Goal: Contribute content: Add original content to the website for others to see

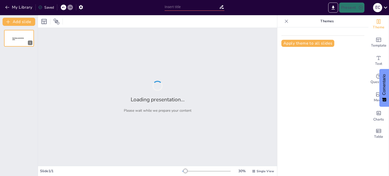
type input "New Sendsteps"
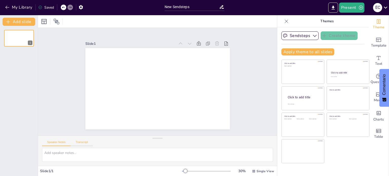
click at [83, 143] on button "Transcript" at bounding box center [82, 144] width 23 height 6
click at [249, 144] on button "Google US English (en-US)" at bounding box center [235, 143] width 51 height 8
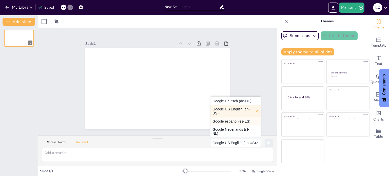
click at [238, 122] on button "Google español (es-ES)" at bounding box center [236, 121] width 50 height 8
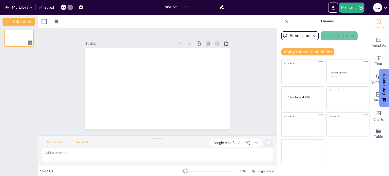
click at [62, 143] on button "Speaker Notes" at bounding box center [56, 144] width 29 height 6
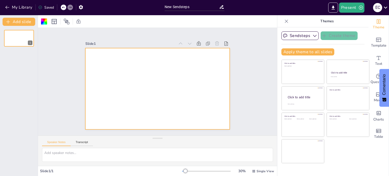
drag, startPoint x: 23, startPoint y: 40, endPoint x: 148, endPoint y: 62, distance: 126.6
click at [148, 62] on div at bounding box center [153, 76] width 162 height 157
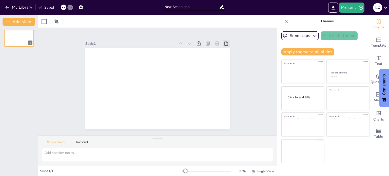
click at [220, 33] on icon at bounding box center [217, 30] width 6 height 6
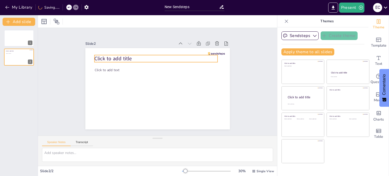
click at [189, 57] on span "Click to add title" at bounding box center [204, 64] width 30 height 32
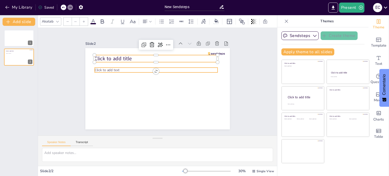
type input "45"
click at [160, 43] on span "Click to add text" at bounding box center [163, 30] width 7 height 25
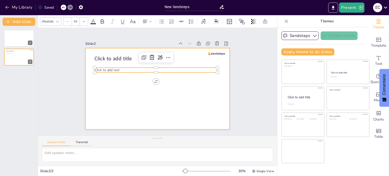
click at [105, 89] on div at bounding box center [151, 82] width 96 height 152
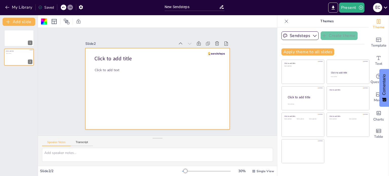
click at [222, 8] on icon at bounding box center [221, 6] width 5 height 5
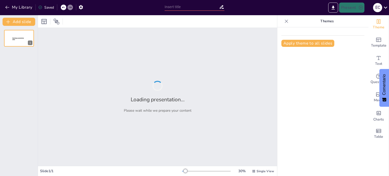
type input "New Sendsteps"
type input "Imported FIJACIÓN DEL LUGAR DEL HECHO CALLE.pptx"
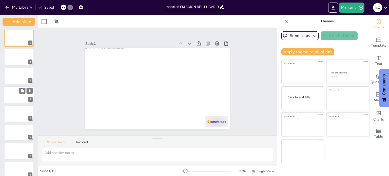
click at [15, 96] on div at bounding box center [19, 94] width 30 height 17
